Goal: Task Accomplishment & Management: Manage account settings

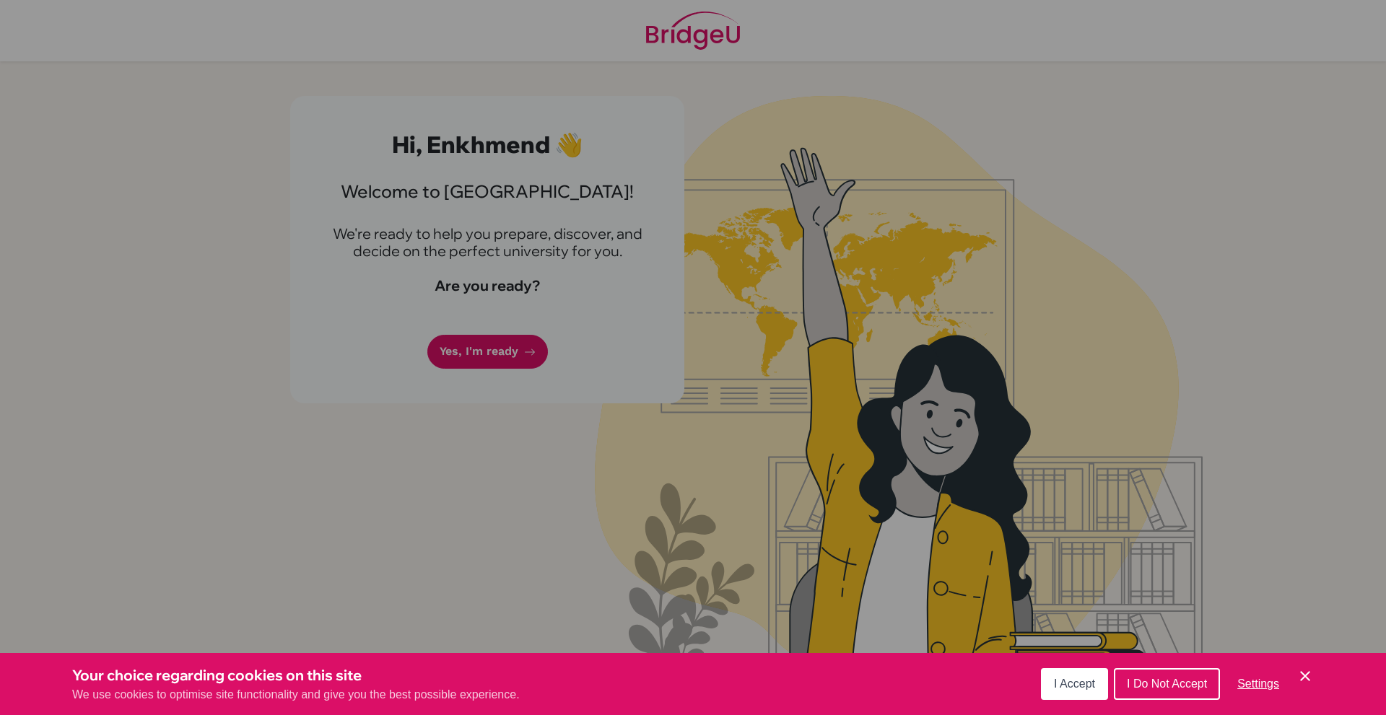
click at [655, 495] on div "Cookie Preferences" at bounding box center [693, 357] width 1386 height 715
click at [1077, 691] on button "I Accept" at bounding box center [1074, 684] width 67 height 32
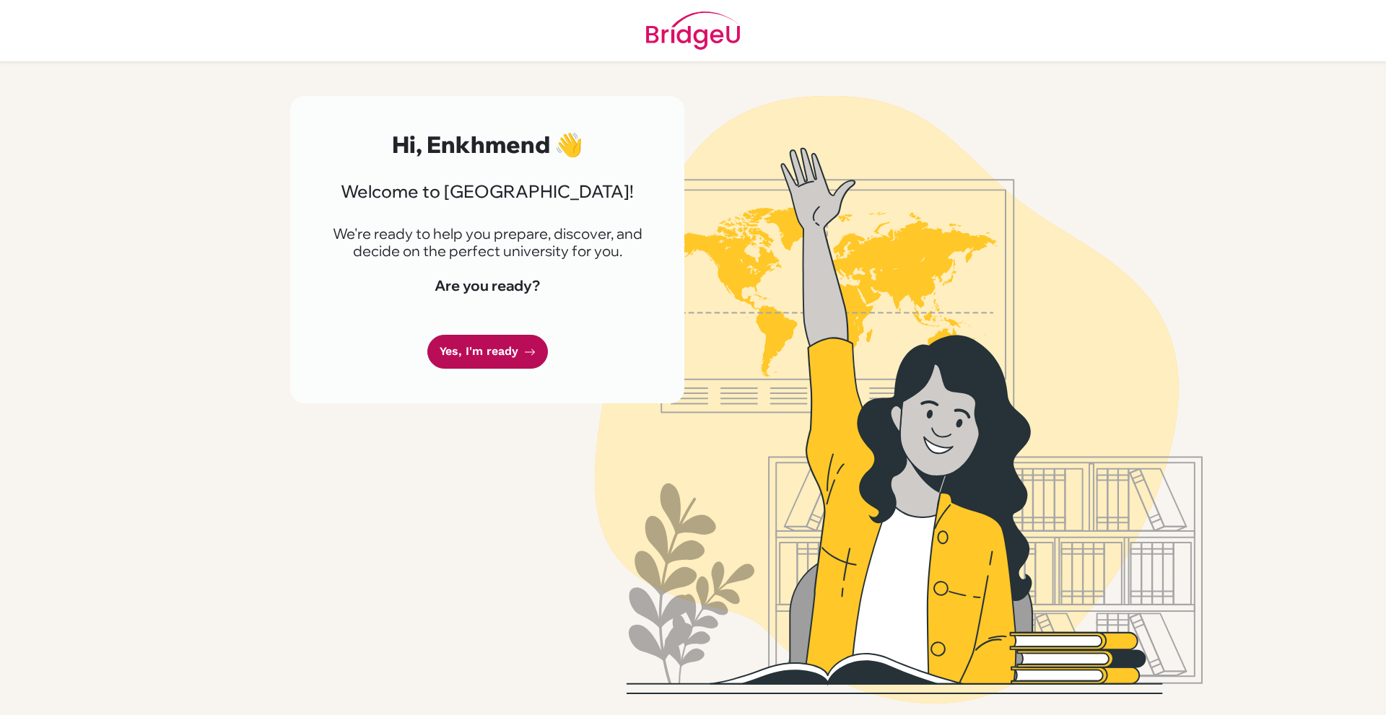
click at [496, 352] on link "Yes, I'm ready" at bounding box center [487, 352] width 121 height 34
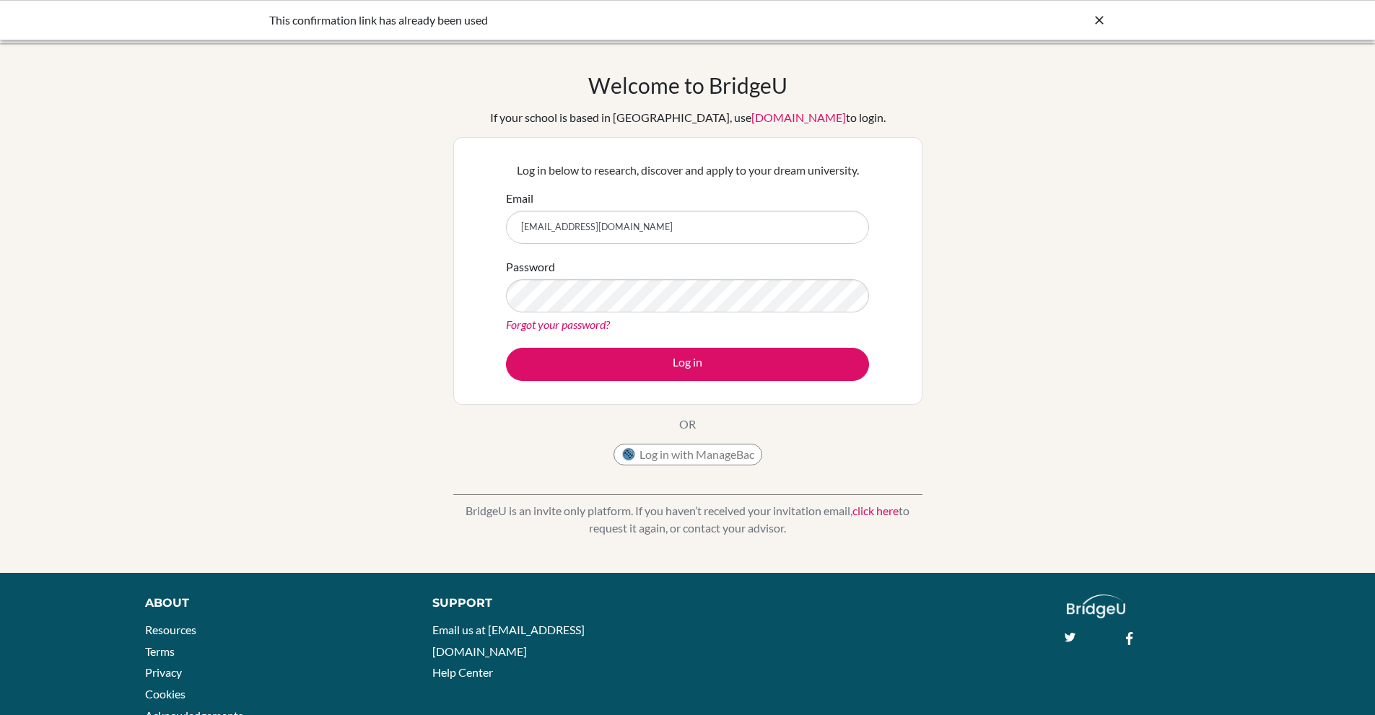
type input "[EMAIL_ADDRESS][DOMAIN_NAME]"
click at [506, 348] on button "Log in" at bounding box center [687, 364] width 363 height 33
click at [596, 323] on link "Forgot your password?" at bounding box center [558, 325] width 104 height 14
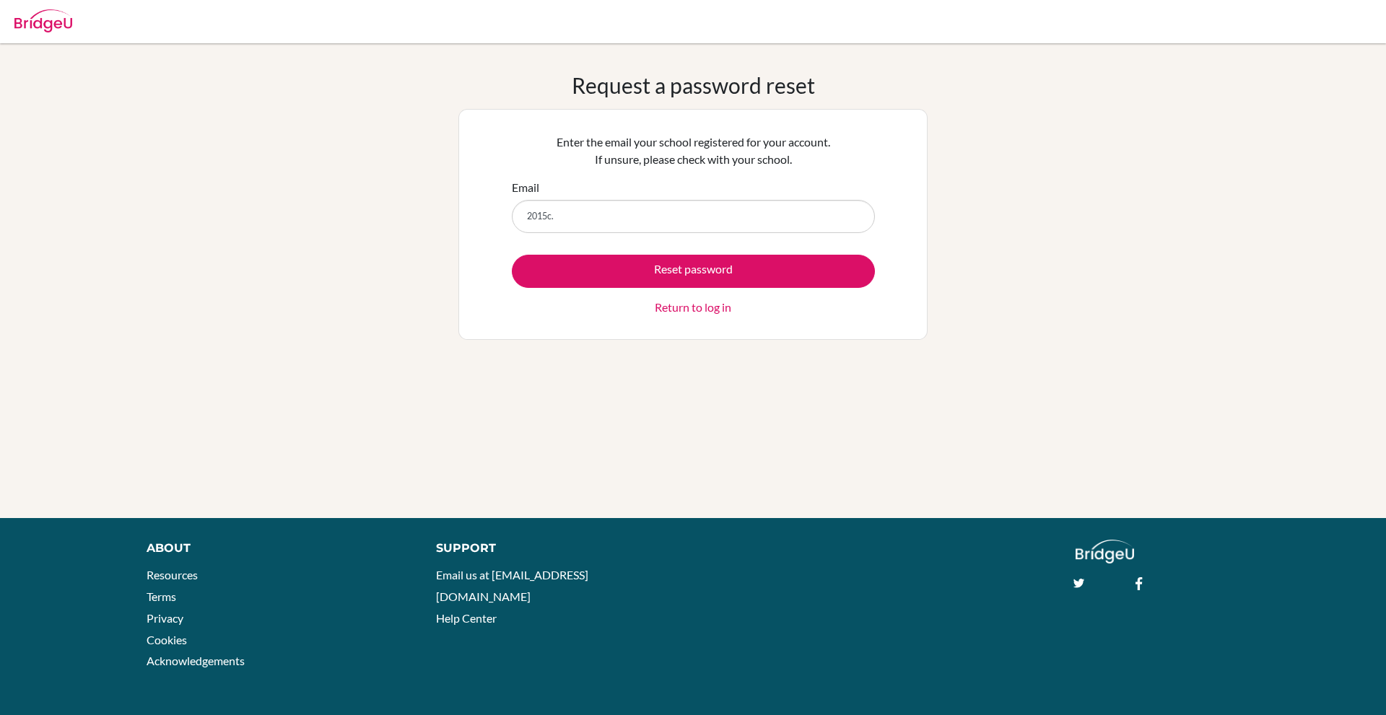
type input "[EMAIL_ADDRESS][DOMAIN_NAME]"
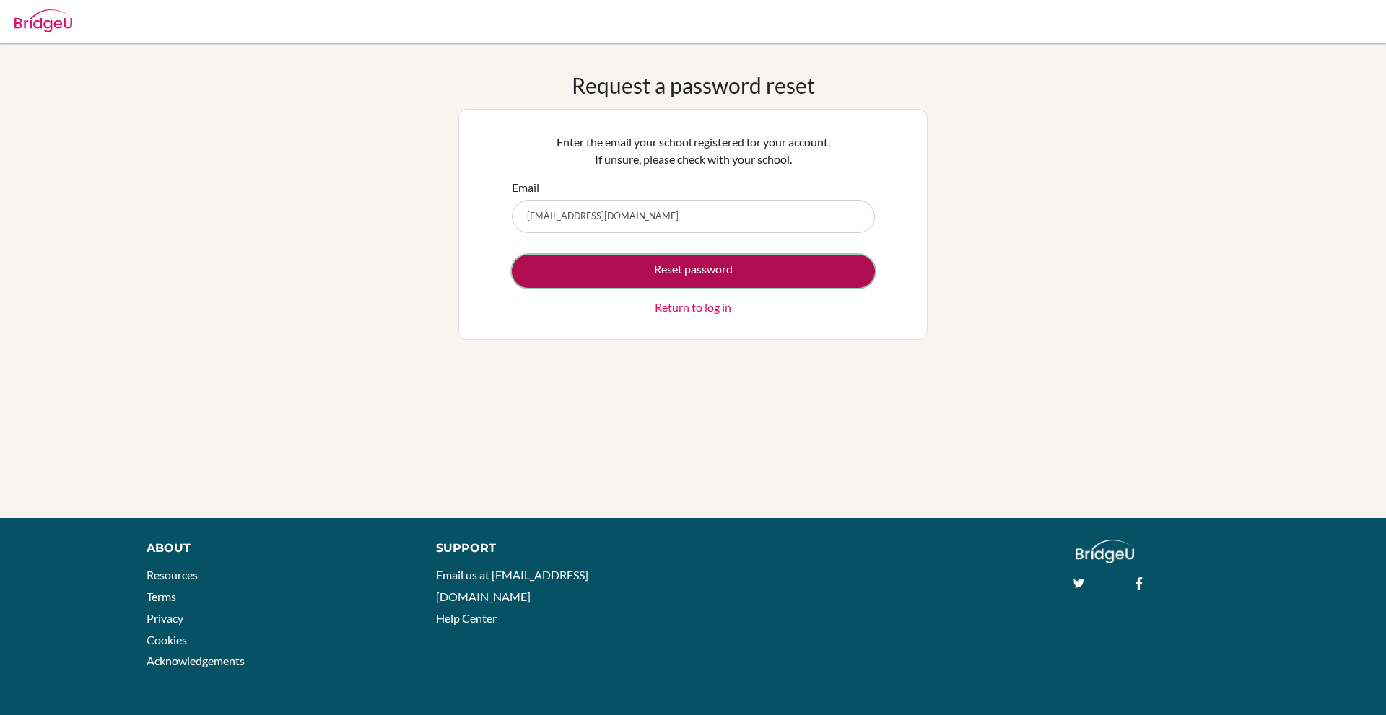
click at [598, 266] on button "Reset password" at bounding box center [693, 271] width 363 height 33
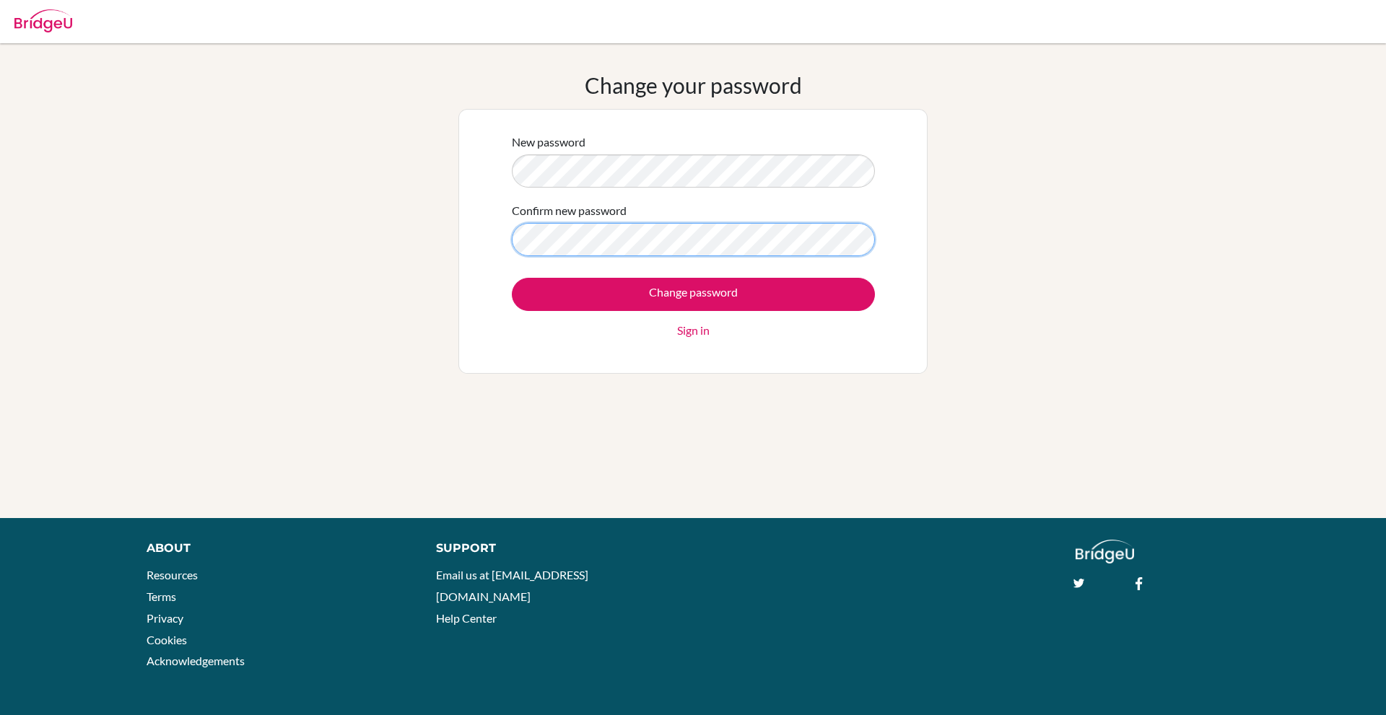
click at [512, 278] on input "Change password" at bounding box center [693, 294] width 363 height 33
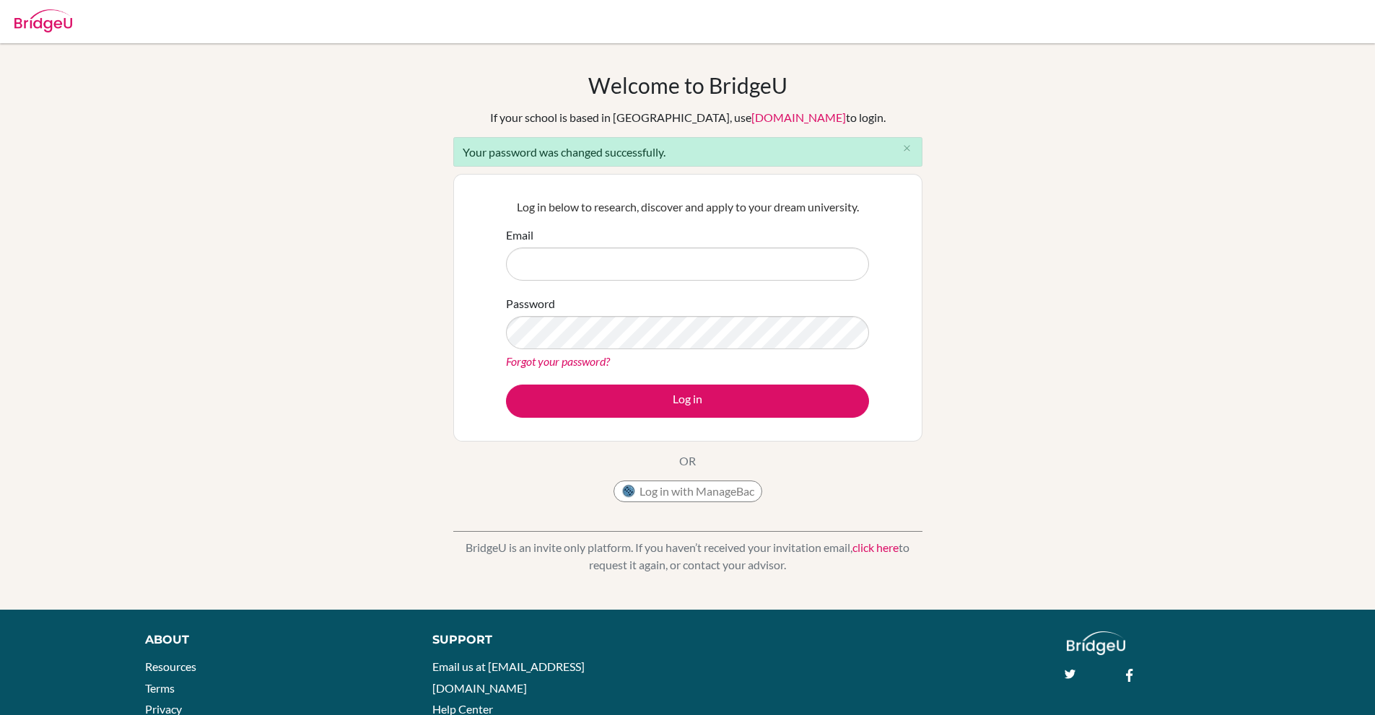
type input "@"
type input "[EMAIL_ADDRESS][DOMAIN_NAME]"
click at [506, 385] on button "Log in" at bounding box center [687, 401] width 363 height 33
